Goal: Information Seeking & Learning: Learn about a topic

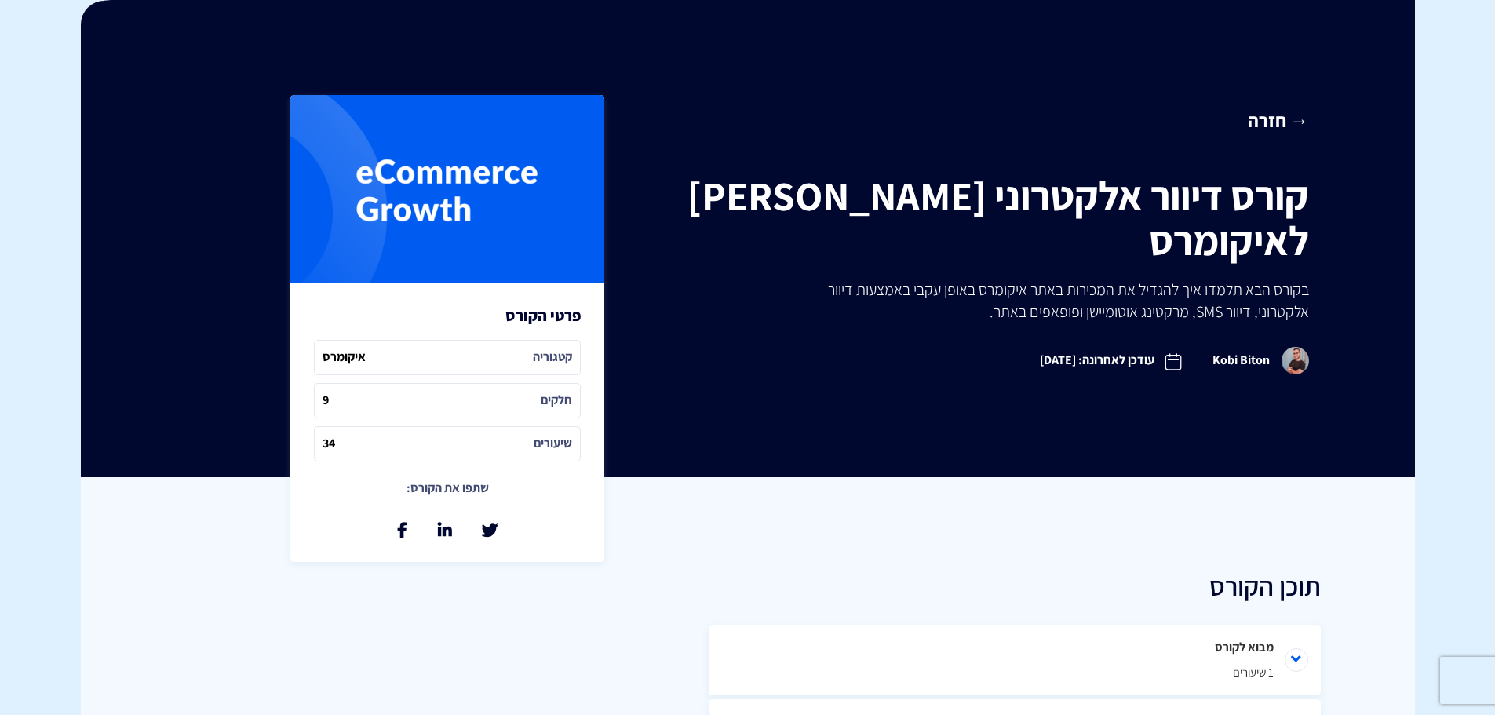
scroll to position [235, 0]
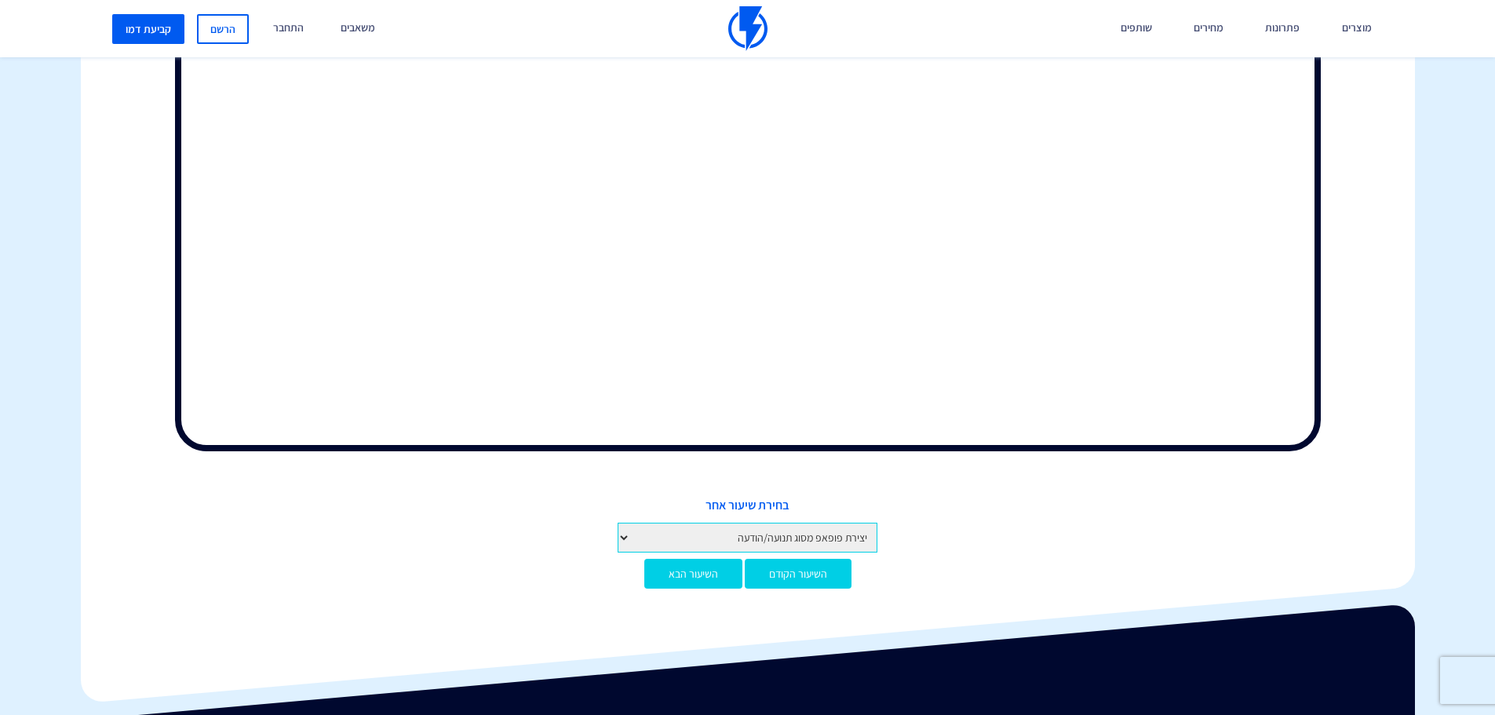
scroll to position [863, 0]
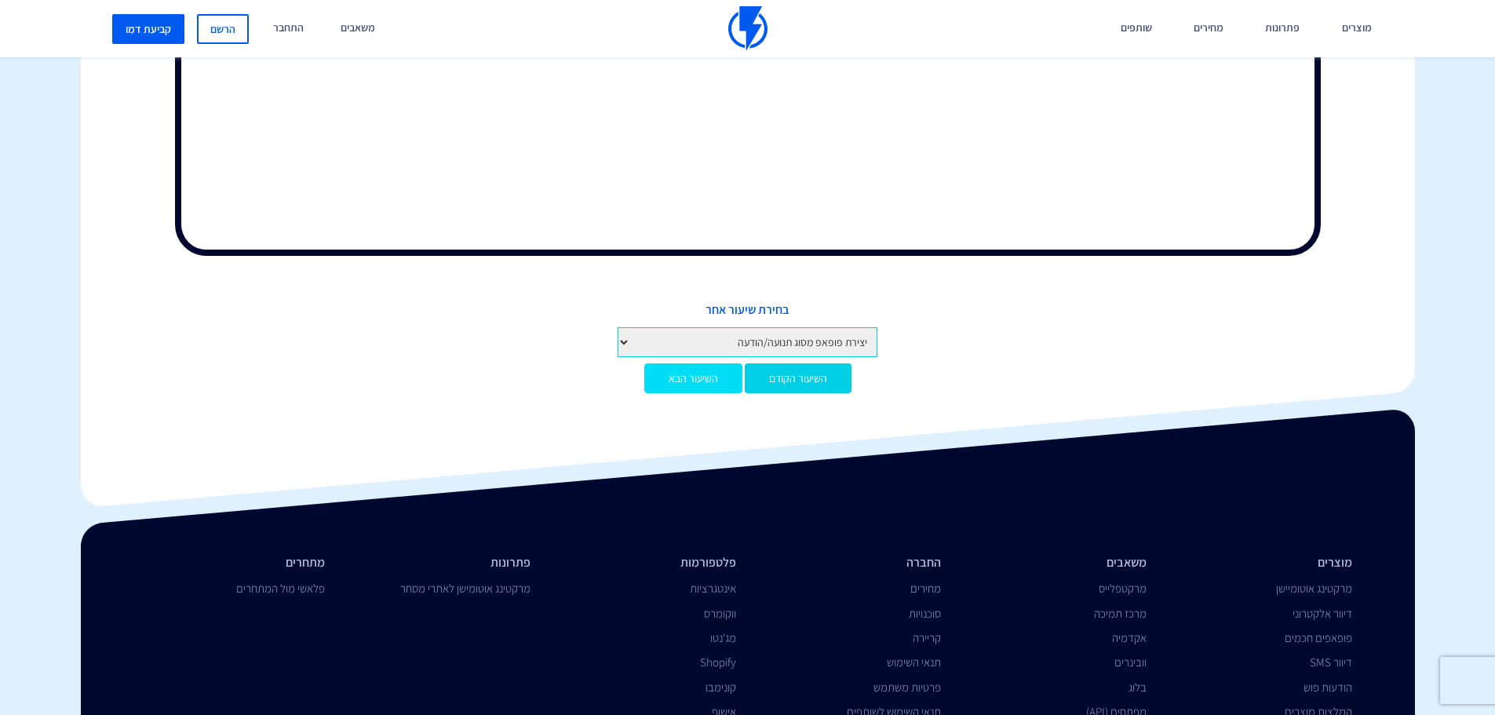
click at [700, 369] on link "השיעור הבא" at bounding box center [693, 378] width 98 height 30
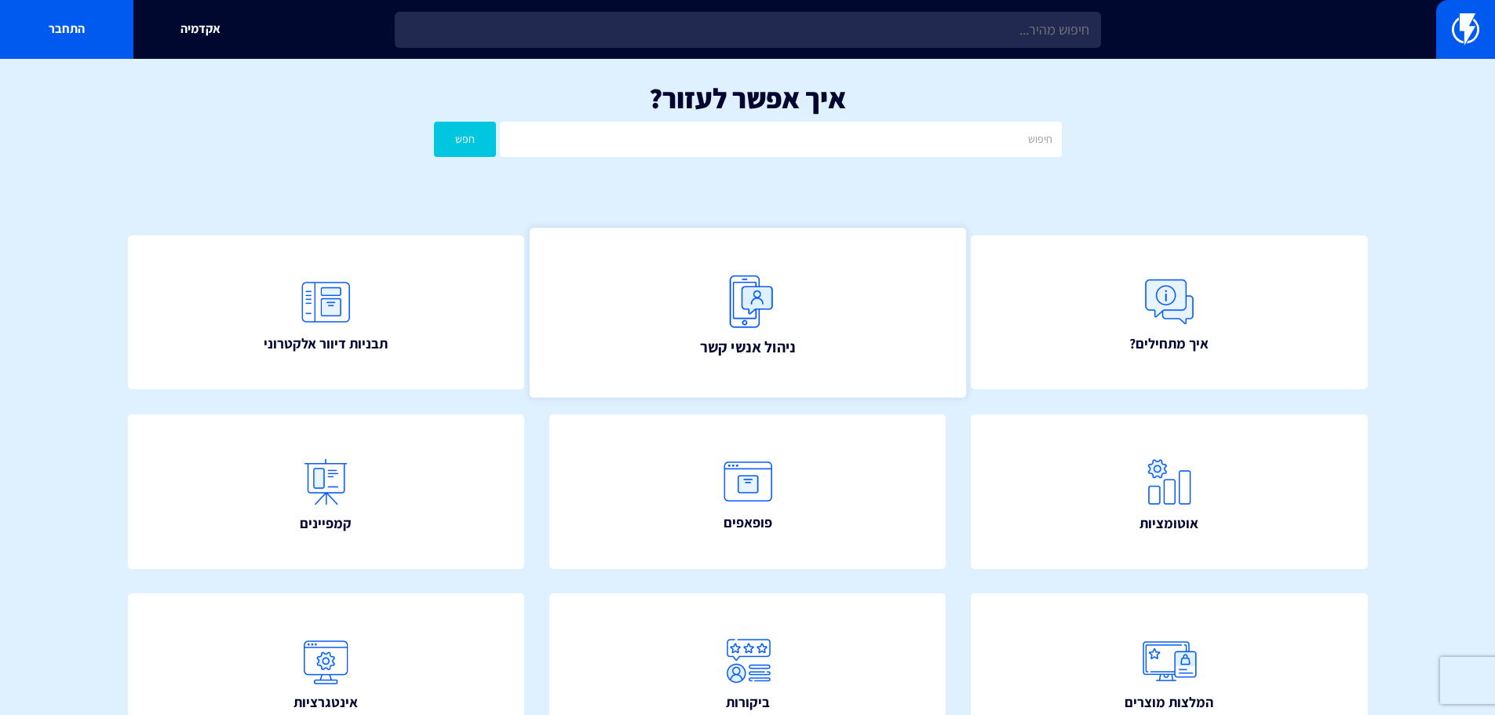
click at [804, 313] on link "ניהול אנשי קשר" at bounding box center [747, 312] width 436 height 169
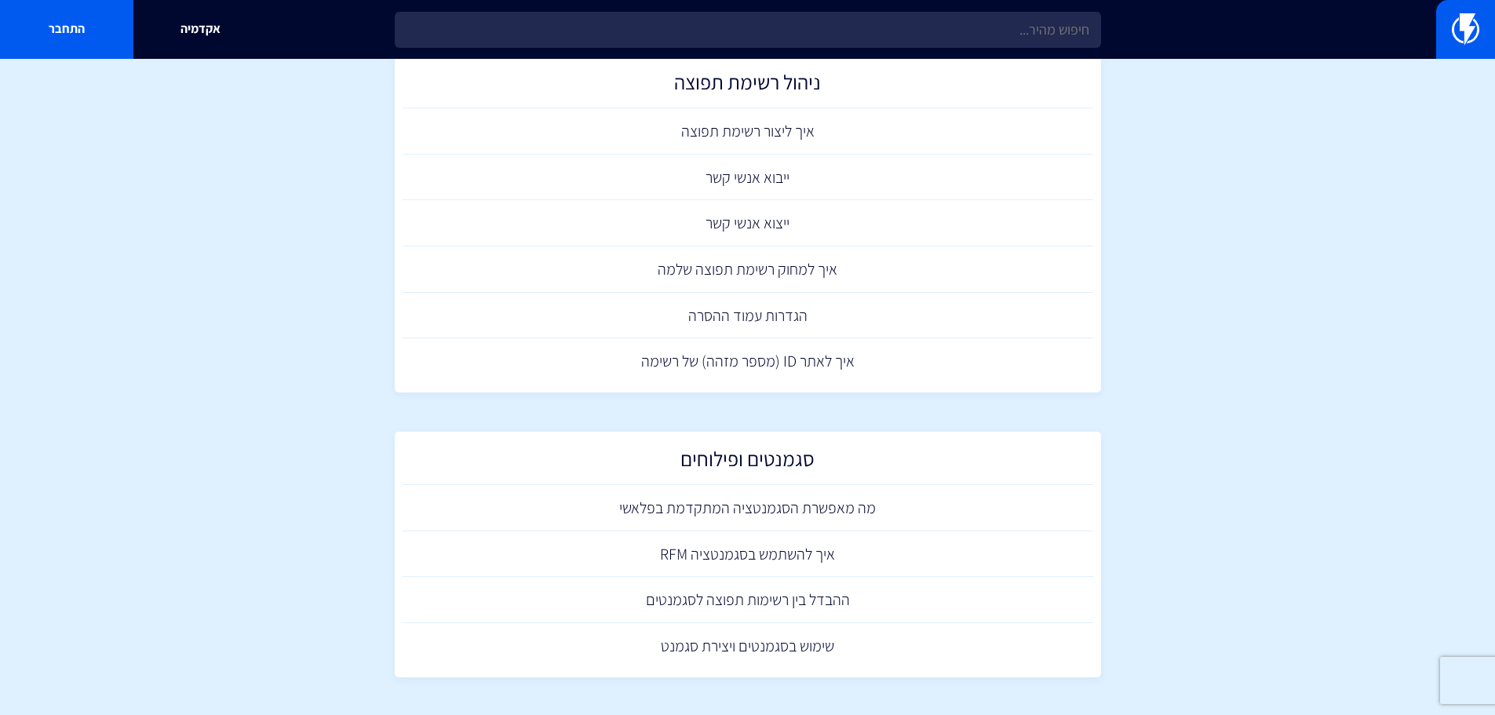
scroll to position [607, 0]
